Goal: Transaction & Acquisition: Book appointment/travel/reservation

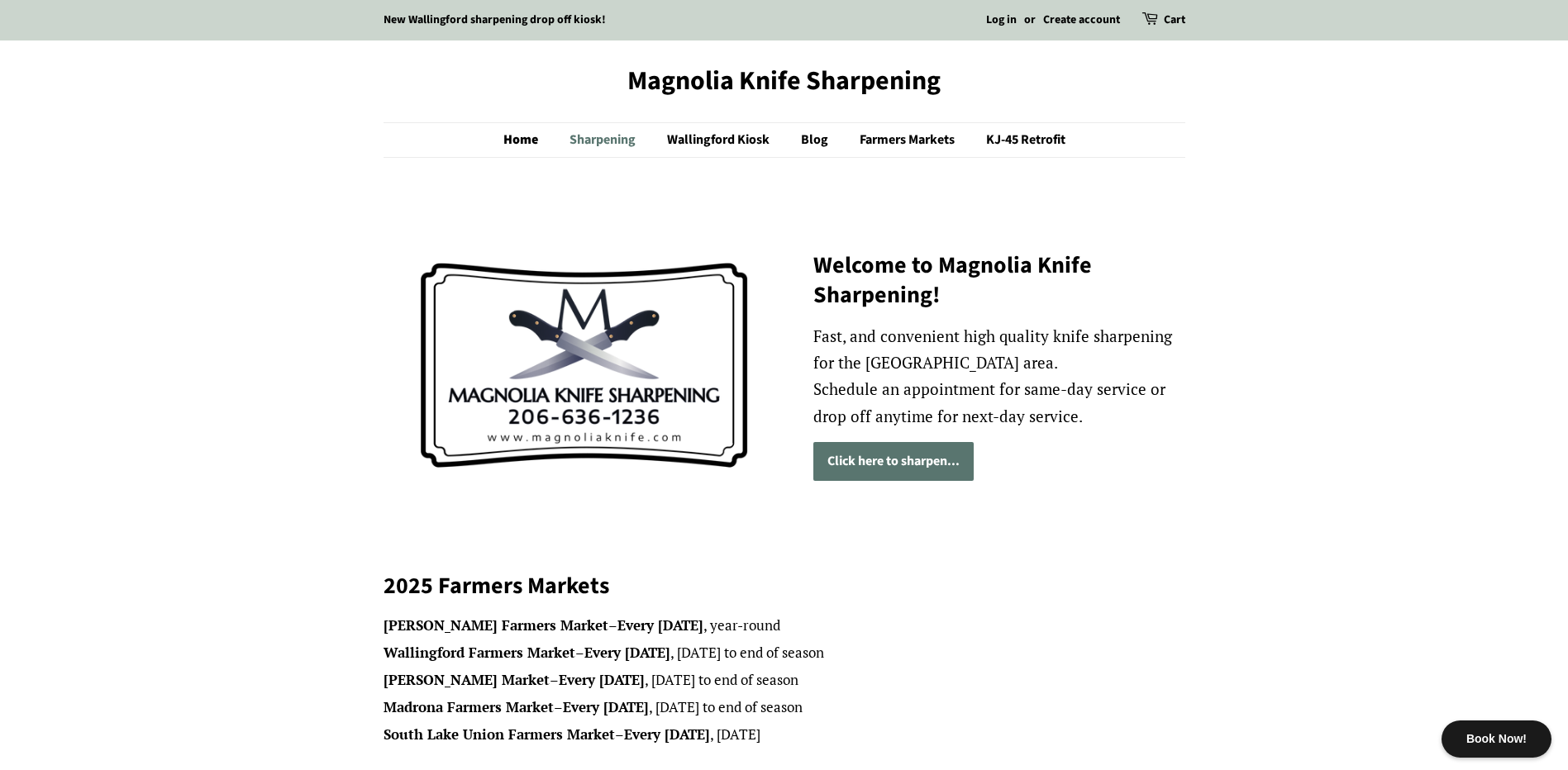
click at [590, 131] on link "Sharpening" at bounding box center [604, 140] width 95 height 34
